Goal: Find contact information

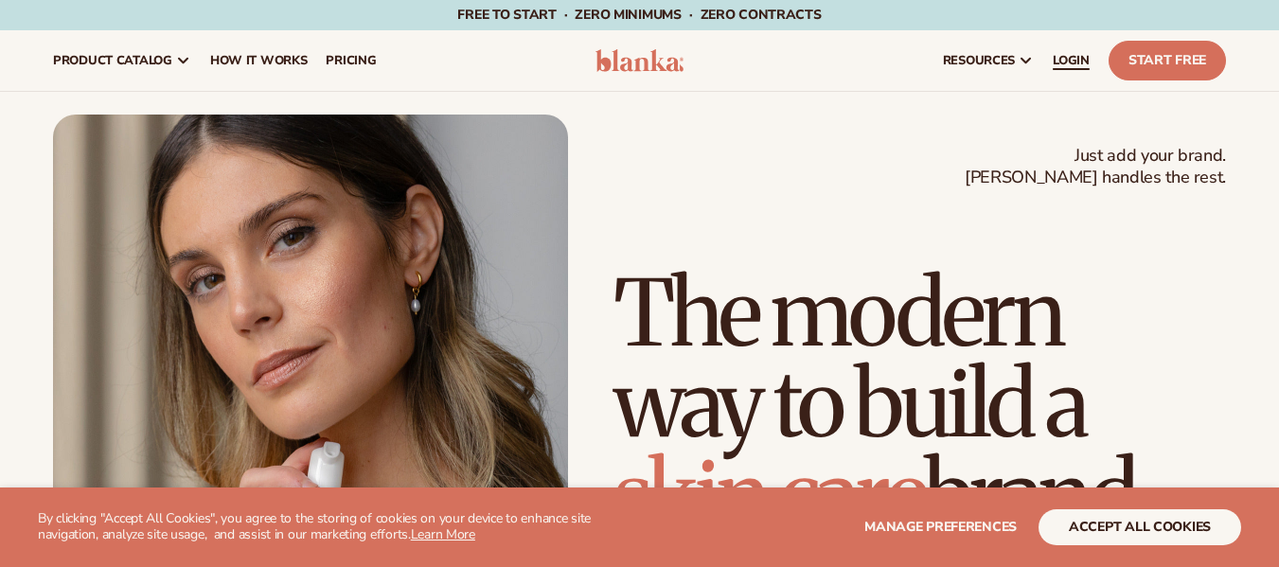
click at [1073, 59] on span "LOGIN" at bounding box center [1071, 60] width 37 height 15
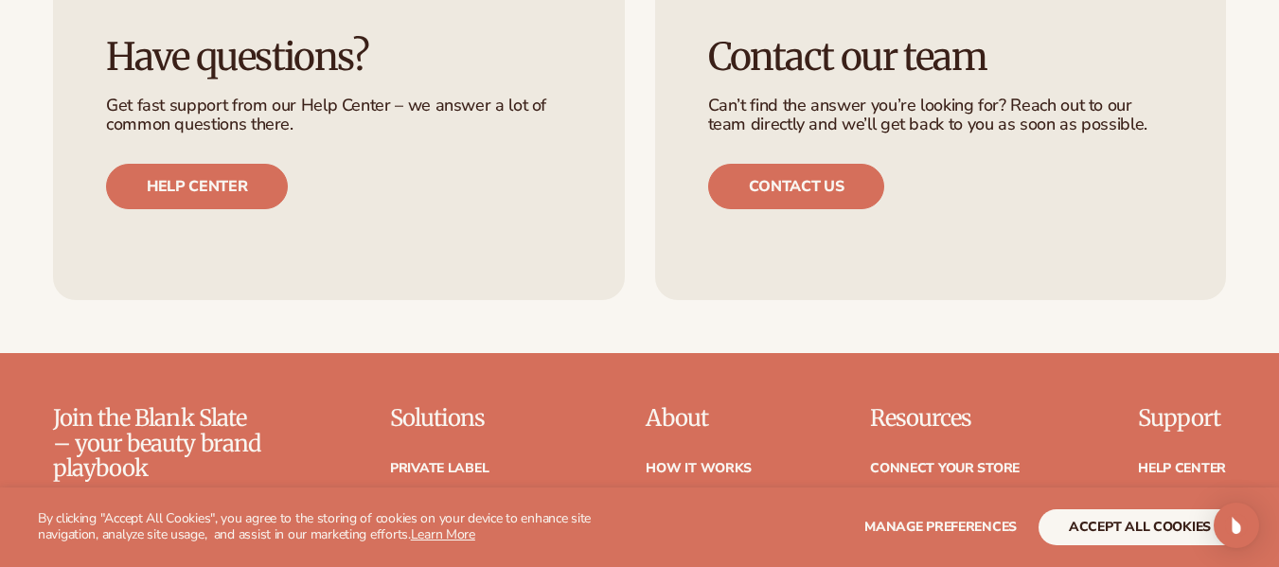
scroll to position [3850, 0]
click at [760, 163] on link "Contact us" at bounding box center [796, 185] width 177 height 45
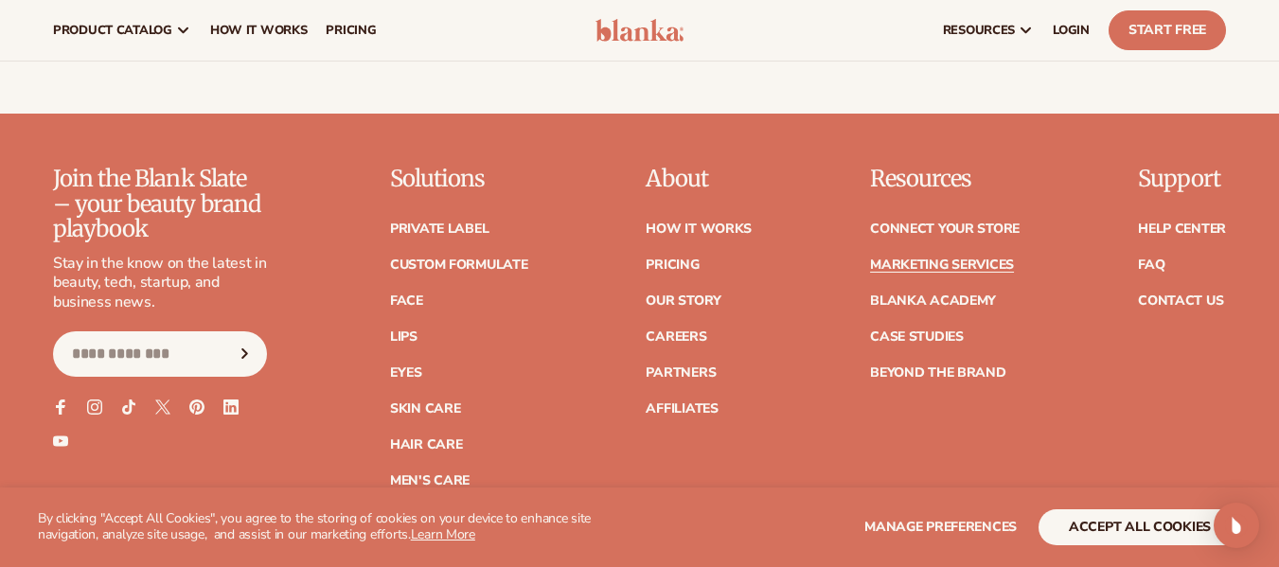
scroll to position [4088, 0]
click at [1169, 223] on link "Help Center" at bounding box center [1182, 229] width 88 height 13
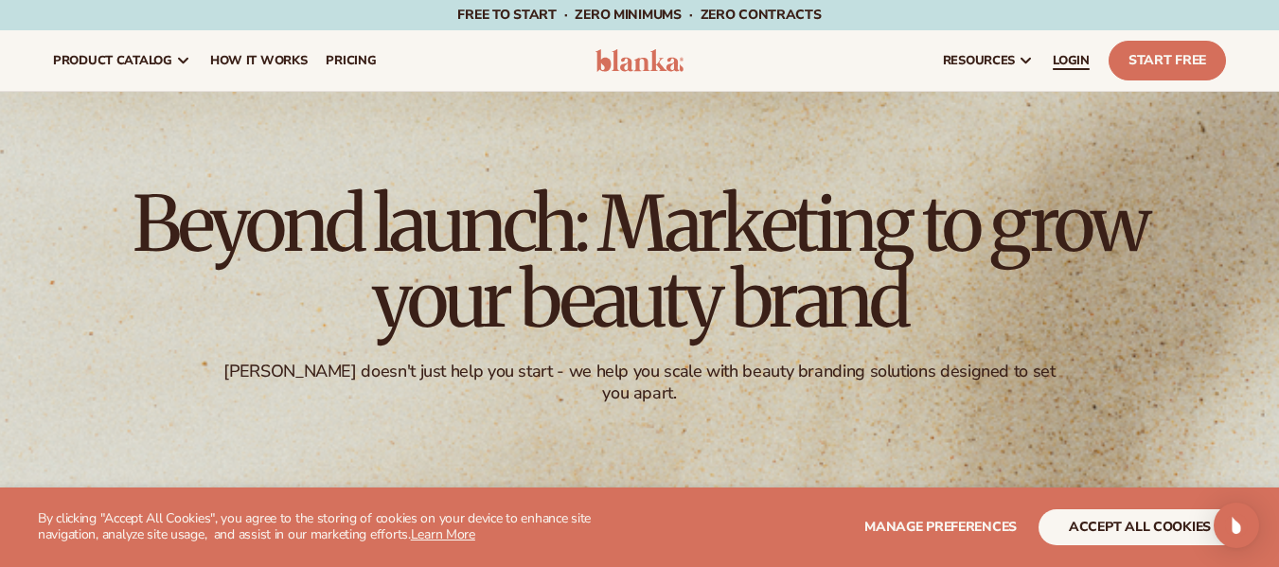
click at [1067, 57] on span "LOGIN" at bounding box center [1071, 60] width 37 height 15
